Goal: Find specific page/section: Find specific page/section

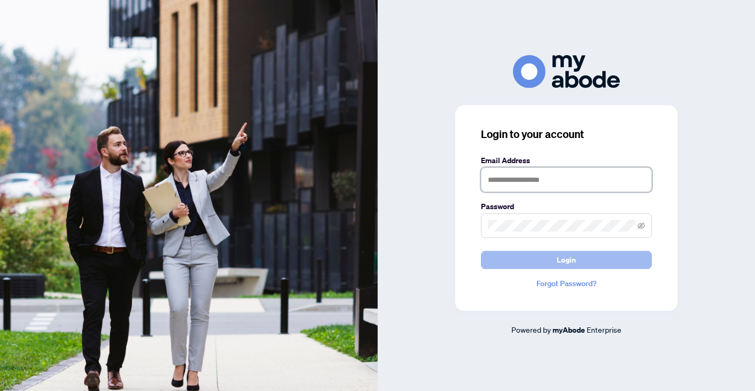
type input "**********"
click at [551, 257] on button "Login" at bounding box center [566, 260] width 171 height 18
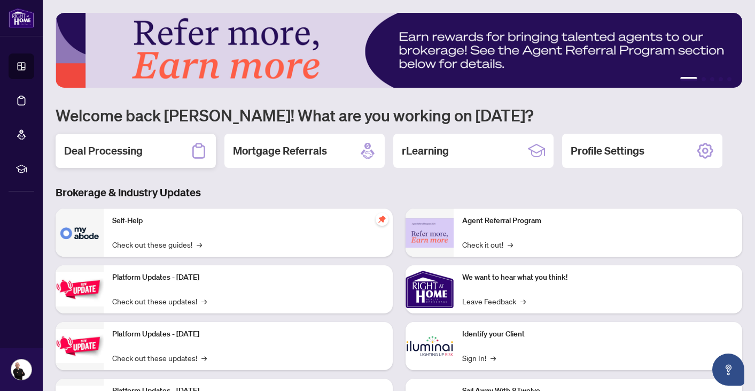
click at [154, 147] on div "Deal Processing" at bounding box center [136, 151] width 160 height 34
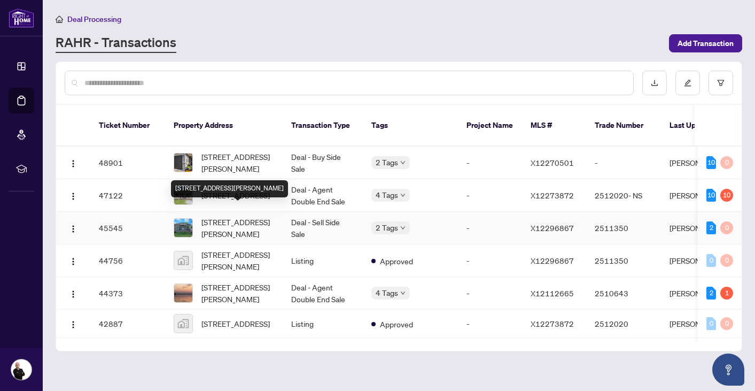
click at [233, 219] on span "26 Montgomery Blvd, Belleville, Ontario K8N 1H9, Canada" at bounding box center [238, 228] width 73 height 24
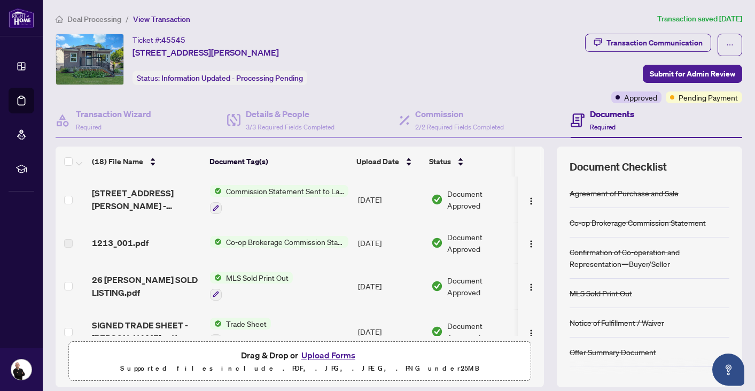
click at [102, 20] on span "Deal Processing" at bounding box center [94, 19] width 54 height 10
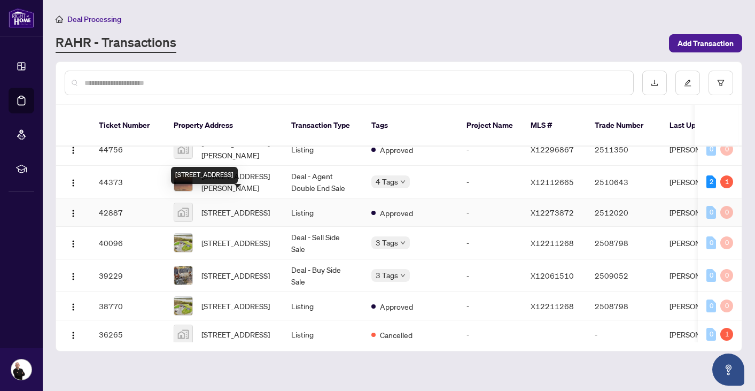
scroll to position [112, 0]
